Goal: Task Accomplishment & Management: Use online tool/utility

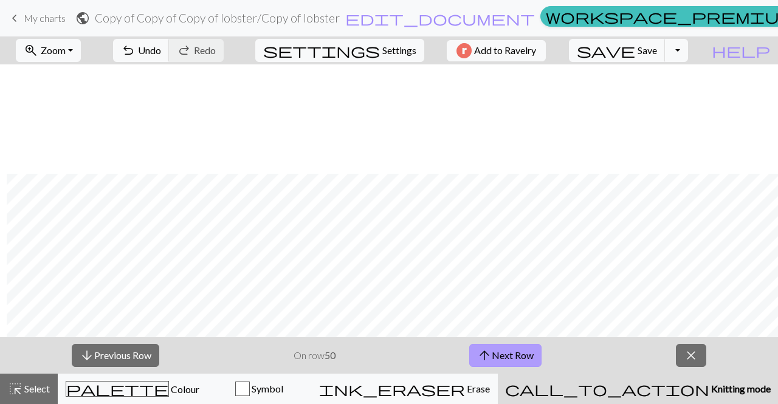
scroll to position [109, 7]
click at [503, 354] on button "arrow_upward Next Row" at bounding box center [505, 355] width 72 height 23
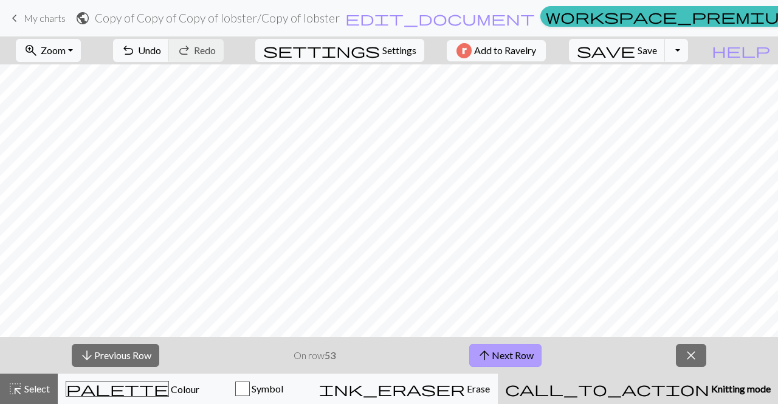
click at [512, 357] on button "arrow_upward Next Row" at bounding box center [505, 355] width 72 height 23
click at [515, 346] on button "arrow_upward Next Row" at bounding box center [505, 355] width 72 height 23
click at [515, 357] on button "arrow_upward Next Row" at bounding box center [505, 355] width 72 height 23
click at [516, 355] on button "arrow_upward Next Row" at bounding box center [505, 355] width 72 height 23
click at [505, 346] on button "arrow_upward Next Row" at bounding box center [505, 355] width 72 height 23
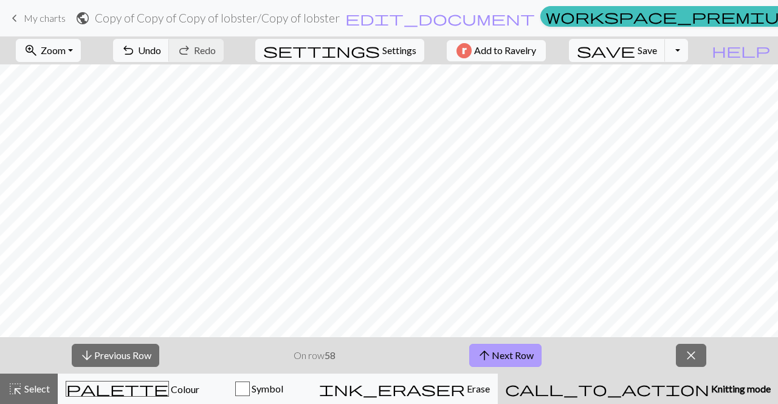
click at [505, 346] on button "arrow_upward Next Row" at bounding box center [505, 355] width 72 height 23
click at [491, 348] on span "arrow_upward" at bounding box center [484, 355] width 15 height 17
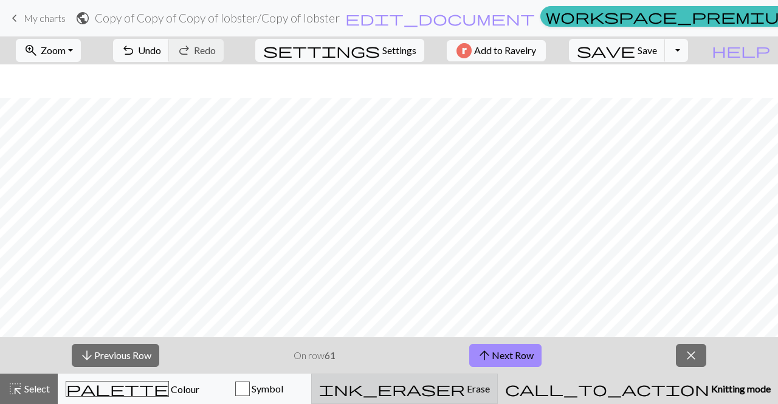
scroll to position [33, 0]
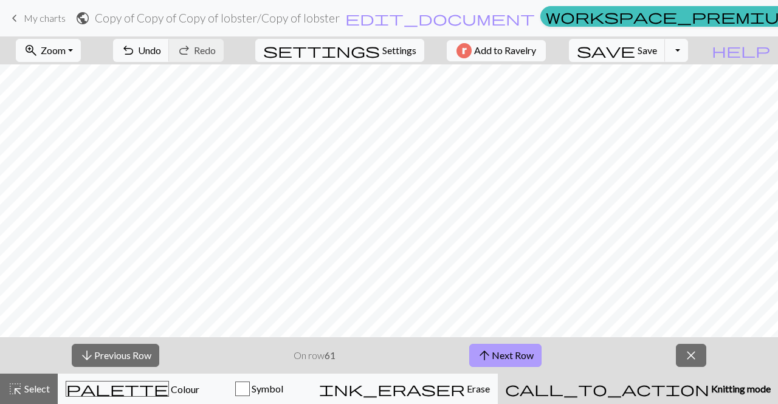
click at [500, 362] on button "arrow_upward Next Row" at bounding box center [505, 355] width 72 height 23
click at [508, 359] on button "arrow_upward Next Row" at bounding box center [505, 355] width 72 height 23
click at [501, 354] on button "arrow_upward Next Row" at bounding box center [505, 355] width 72 height 23
click at [498, 359] on button "arrow_upward Next Row" at bounding box center [505, 355] width 72 height 23
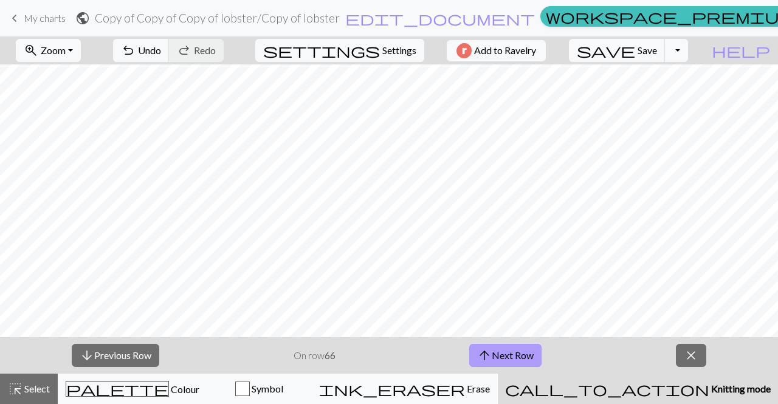
click at [498, 359] on button "arrow_upward Next Row" at bounding box center [505, 355] width 72 height 23
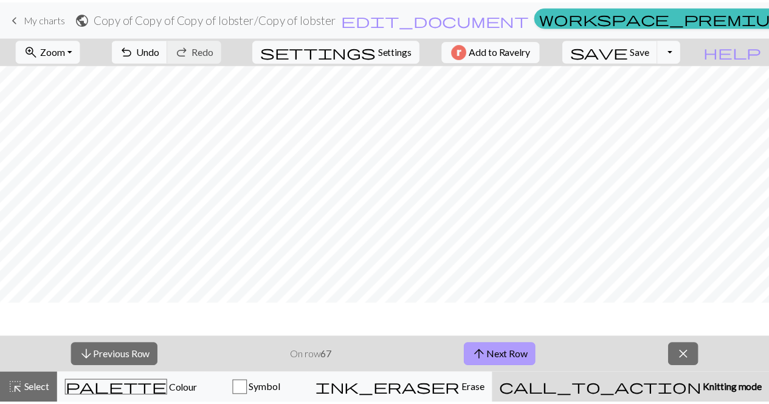
scroll to position [0, 0]
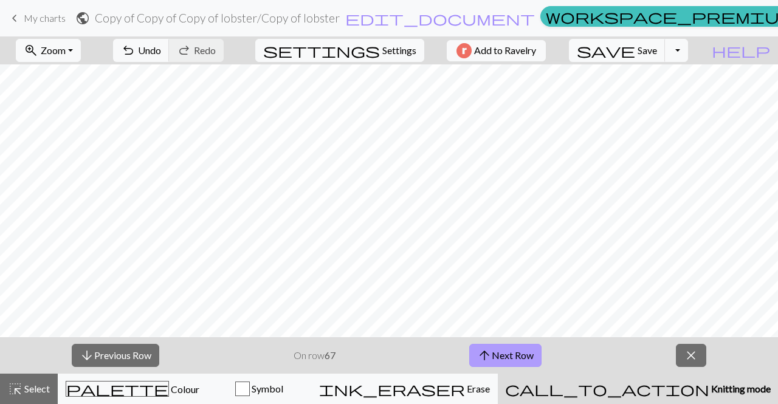
click at [499, 353] on button "arrow_upward Next Row" at bounding box center [505, 355] width 72 height 23
click at [499, 352] on button "arrow_upward Next Row" at bounding box center [505, 355] width 72 height 23
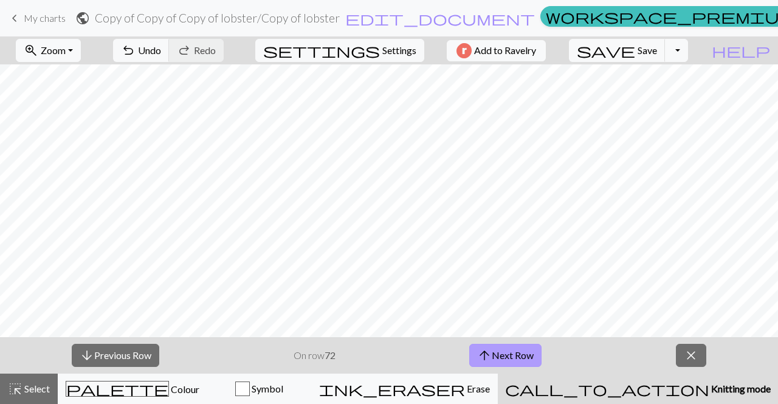
click at [499, 352] on button "arrow_upward Next Row" at bounding box center [505, 355] width 72 height 23
click at [635, 47] on span "save" at bounding box center [606, 50] width 58 height 17
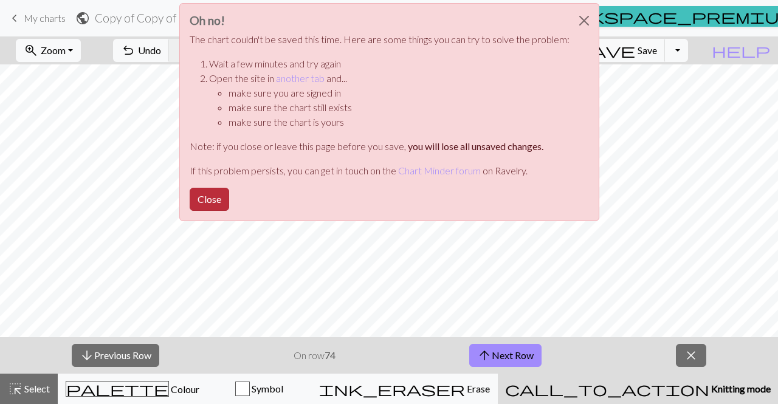
click at [204, 199] on button "Close" at bounding box center [210, 199] width 40 height 23
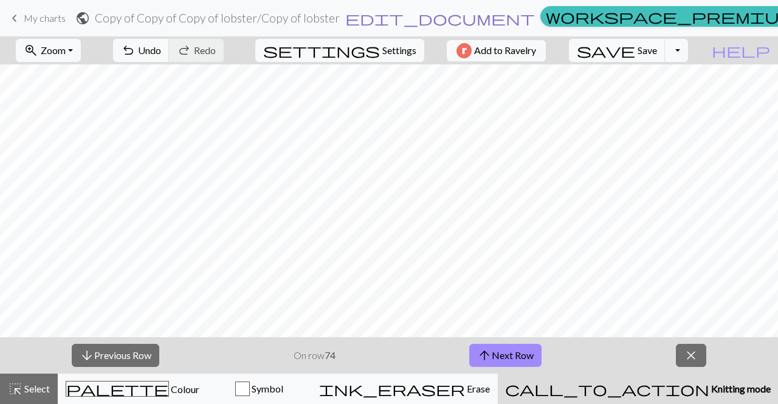
click at [423, 19] on span "edit_document" at bounding box center [440, 18] width 190 height 17
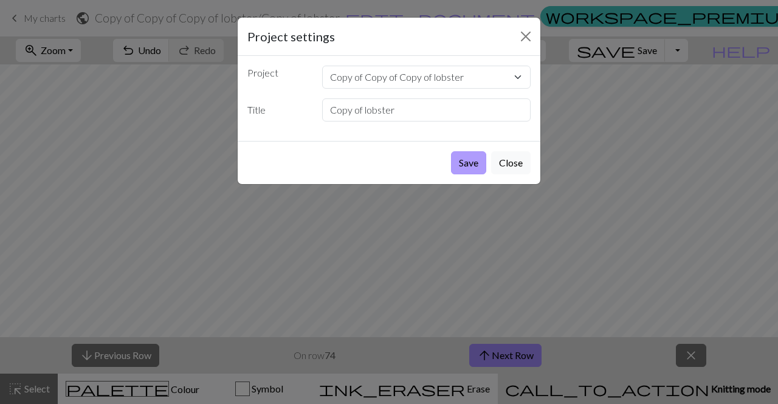
click at [475, 160] on button "Save" at bounding box center [468, 162] width 35 height 23
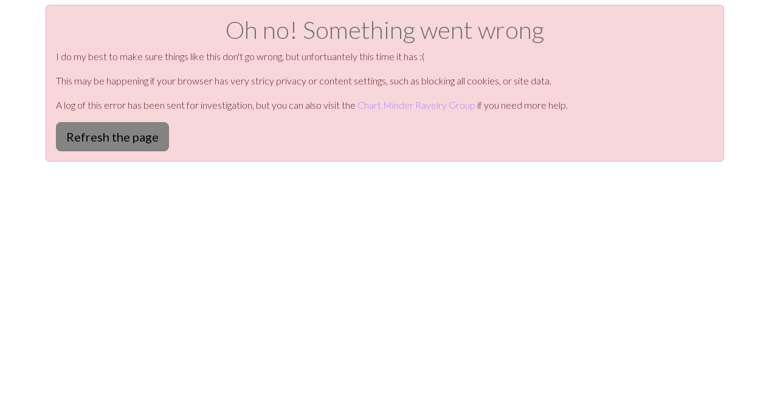
drag, startPoint x: 127, startPoint y: 122, endPoint x: 138, endPoint y: 129, distance: 13.5
click at [138, 129] on div "Oh no! Something went wrong I do my best to make sure things like this don't go…" at bounding box center [385, 83] width 678 height 157
click at [138, 129] on button "Refresh the page" at bounding box center [112, 136] width 113 height 29
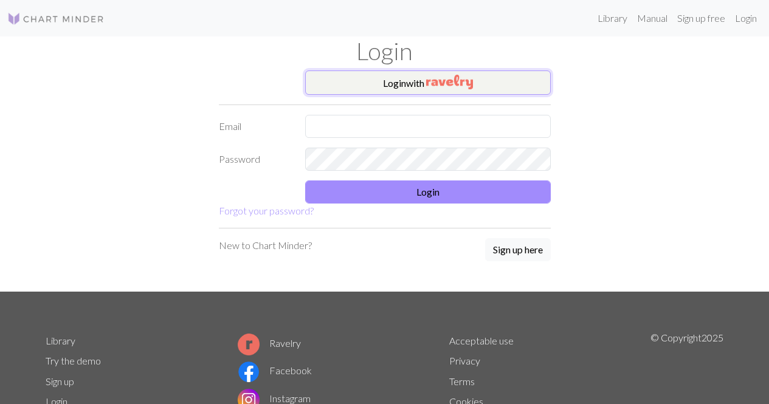
click at [424, 85] on button "Login with" at bounding box center [428, 83] width 246 height 24
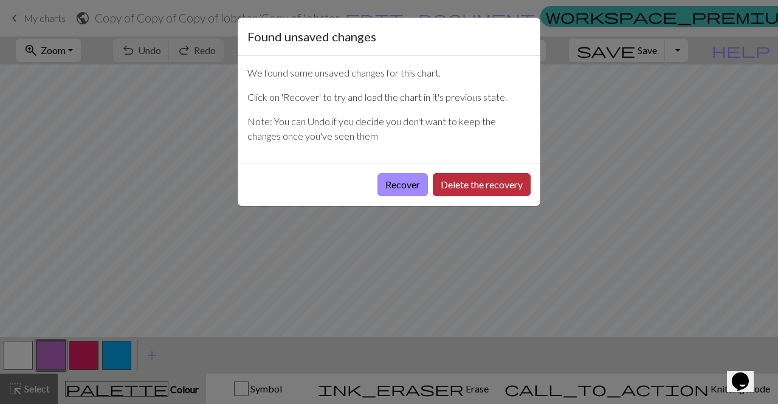
click at [463, 186] on button "Delete the recovery" at bounding box center [482, 184] width 98 height 23
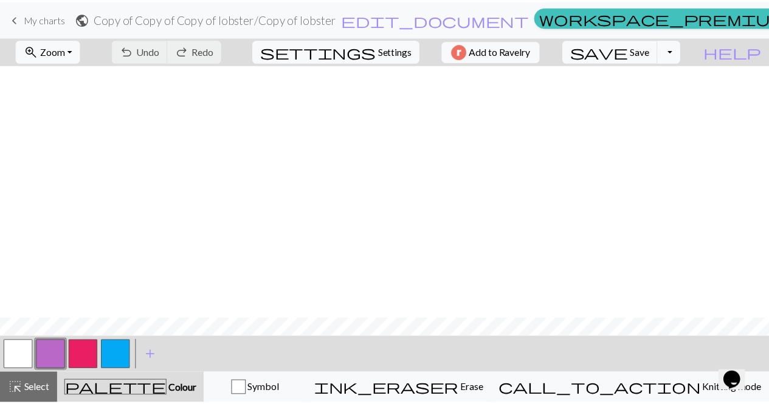
scroll to position [703, 0]
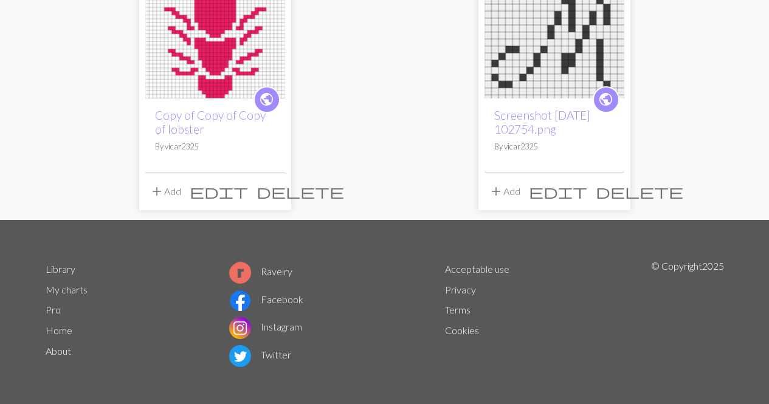
scroll to position [168, 0]
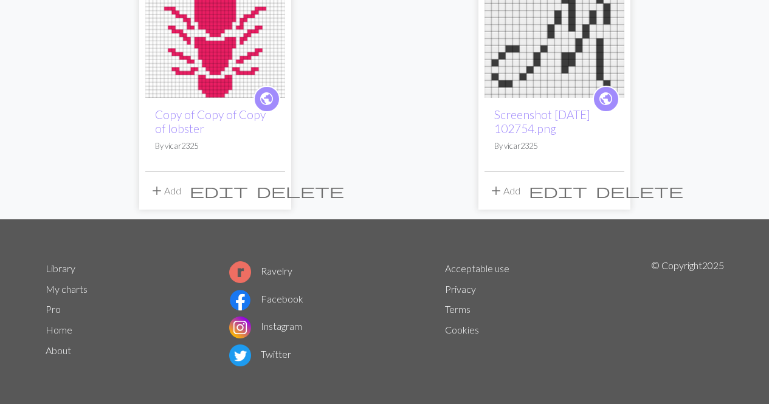
click at [266, 266] on link "Ravelry" at bounding box center [260, 271] width 63 height 12
